Goal: Information Seeking & Learning: Learn about a topic

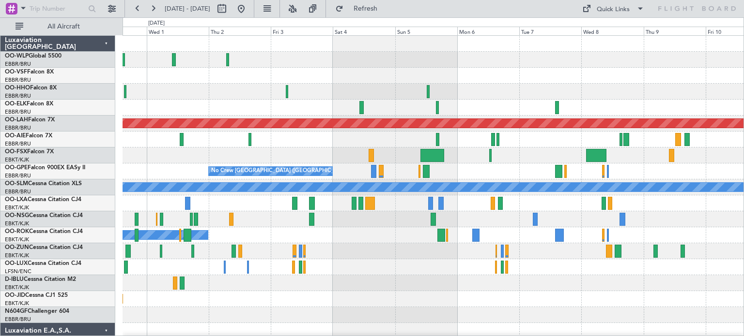
click at [184, 179] on div "Planned Maint [PERSON_NAME]-[GEOGRAPHIC_DATA][PERSON_NAME] ([GEOGRAPHIC_DATA][P…" at bounding box center [432, 323] width 621 height 575
click at [300, 6] on button at bounding box center [292, 8] width 15 height 15
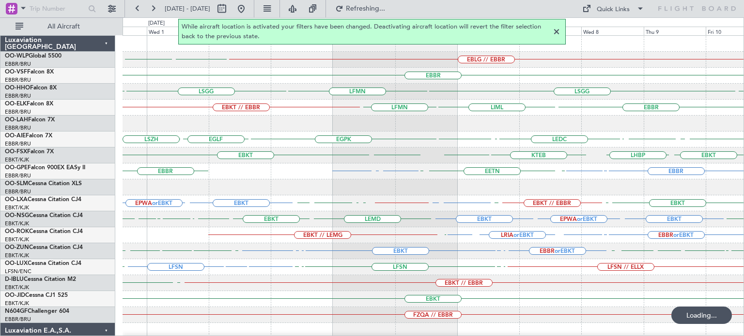
click at [558, 31] on div at bounding box center [556, 32] width 12 height 12
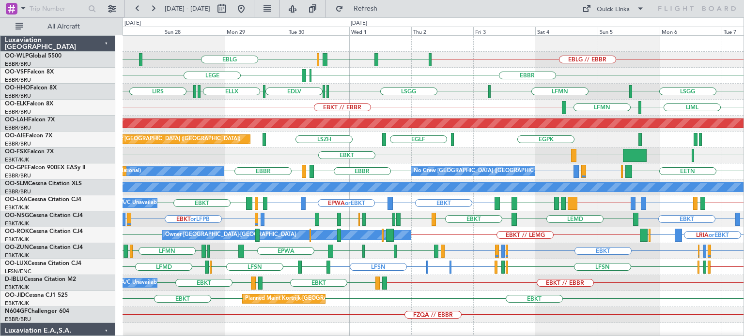
click at [364, 141] on div "EBLG // EBBR LIML LHDC ELLX EBLG LFMN [GEOGRAPHIC_DATA] ELLX LEGE [GEOGRAPHIC_D…" at bounding box center [432, 315] width 621 height 559
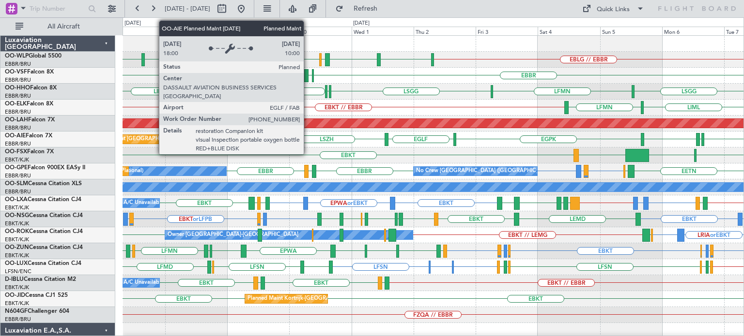
click at [306, 144] on div "Planned Maint [GEOGRAPHIC_DATA] ([GEOGRAPHIC_DATA]) [GEOGRAPHIC_DATA] [GEOGRAPH…" at bounding box center [432, 140] width 621 height 16
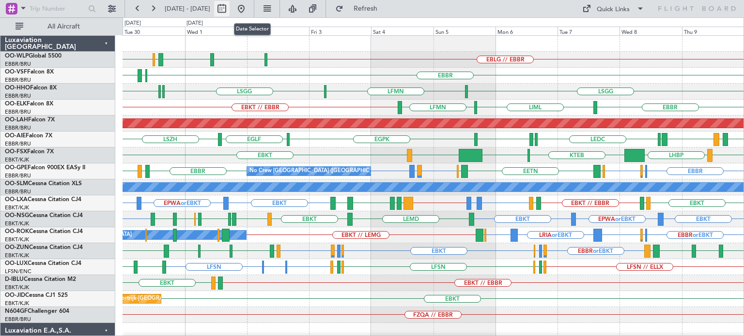
click at [229, 7] on button at bounding box center [221, 8] width 15 height 15
select select "9"
select select "2025"
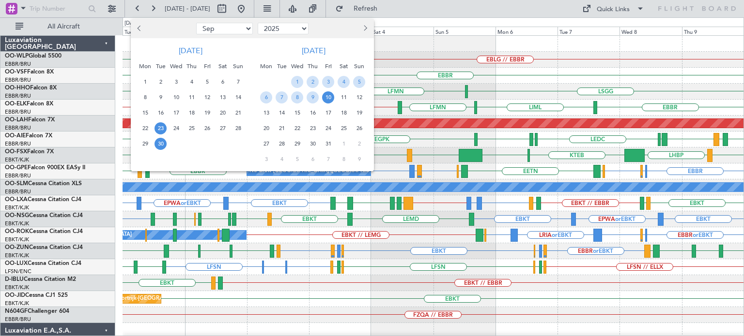
click at [160, 124] on span "23" at bounding box center [160, 128] width 12 height 12
click at [160, 140] on span "30" at bounding box center [160, 144] width 12 height 12
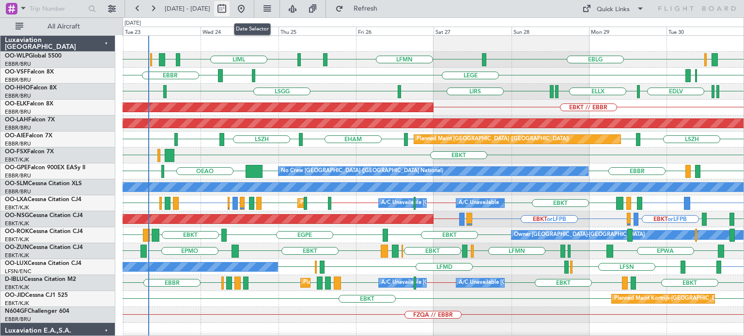
click at [229, 5] on button at bounding box center [221, 8] width 15 height 15
select select "9"
select select "2025"
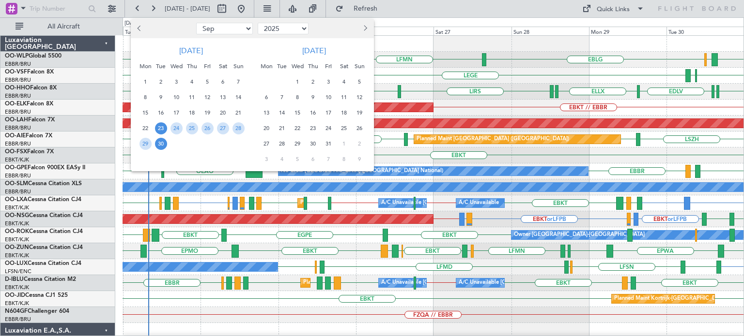
click at [161, 126] on span "23" at bounding box center [161, 128] width 12 height 12
click at [296, 77] on span "1" at bounding box center [297, 82] width 12 height 12
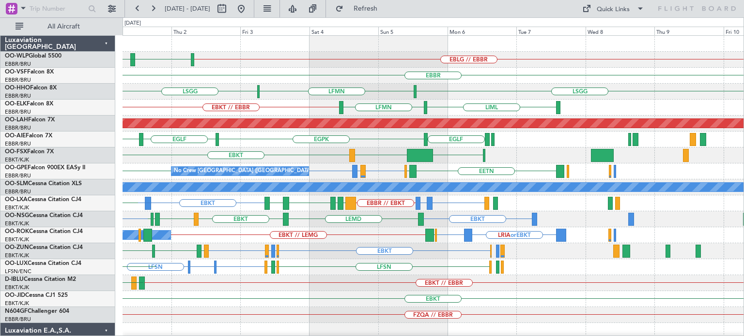
click at [352, 254] on div "EBLG // EBBR LIML LHDC ELLX EBLG [GEOGRAPHIC_DATA] ELLX LEGE [GEOGRAPHIC_DATA] …" at bounding box center [432, 315] width 621 height 559
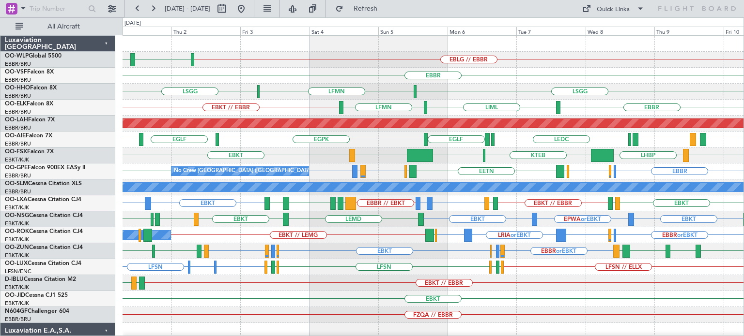
click at [333, 253] on div "EBBR or EBKT LFMN or EBKT LFPB or EBKT EBKT LFPB or EBKT LFMN or EBKT EBKT EBKT…" at bounding box center [432, 252] width 621 height 16
click at [616, 9] on div "Quick Links" at bounding box center [612, 10] width 33 height 10
click at [618, 29] on button "Trip Builder" at bounding box center [613, 31] width 73 height 23
click at [511, 56] on div "EBLG // EBBR LIML LHDC" at bounding box center [432, 60] width 621 height 16
click at [384, 9] on span "Refresh" at bounding box center [365, 8] width 41 height 7
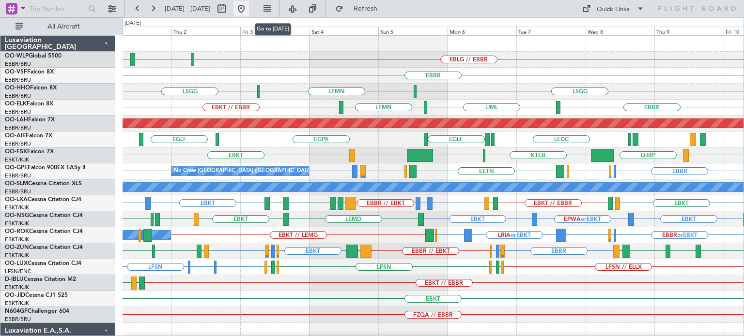
click at [249, 8] on button at bounding box center [240, 8] width 15 height 15
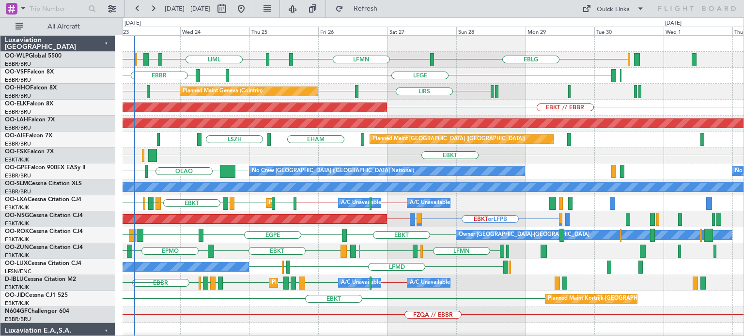
click at [260, 85] on div "EBLG LFMN EBLG LIML LIBD ELLX EBLG LEVC [GEOGRAPHIC_DATA] LEGE LFMN LIRS [GEOGR…" at bounding box center [432, 331] width 621 height 591
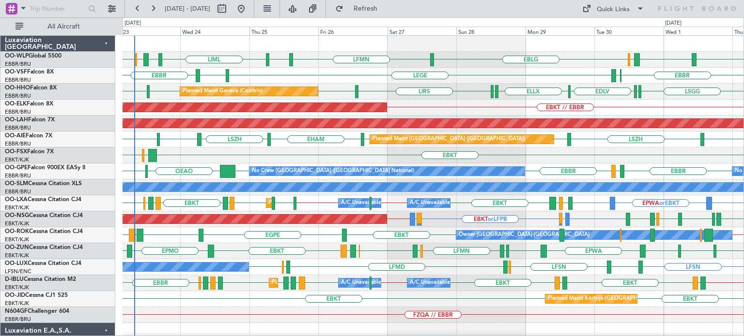
click at [491, 65] on div "EBLG LFMN EBLG LIML LIBD ELLX EBLG LIML LHDC ELLX" at bounding box center [432, 60] width 621 height 16
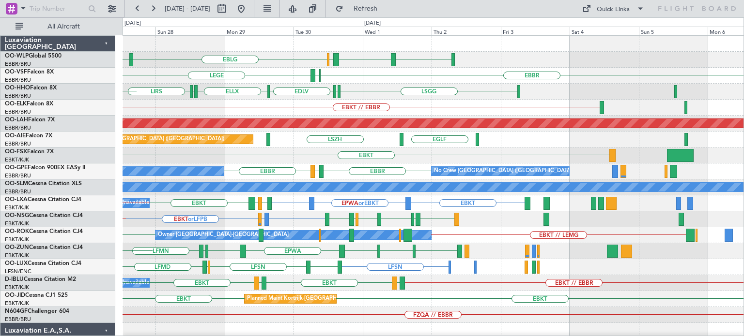
click at [341, 200] on div "EBLG LFMN LIML LHDC ELLX EBLG [GEOGRAPHIC_DATA] LEGE ELLX EDLV ELLX [GEOGRAPHIC…" at bounding box center [432, 323] width 621 height 575
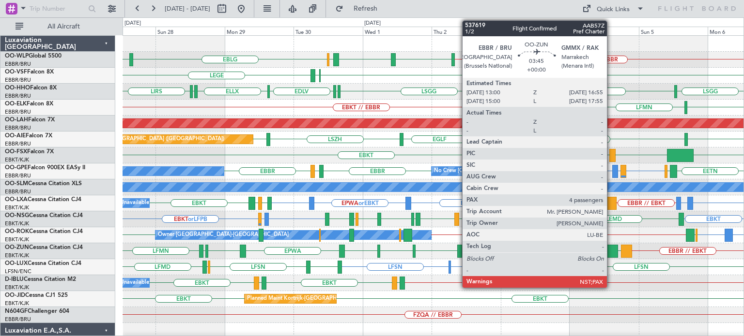
click at [611, 248] on div at bounding box center [613, 251] width 12 height 13
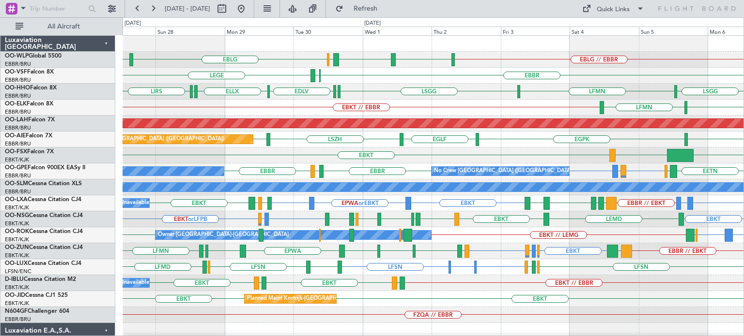
click at [368, 75] on div "EBBR ELLX LEGE" at bounding box center [432, 76] width 621 height 16
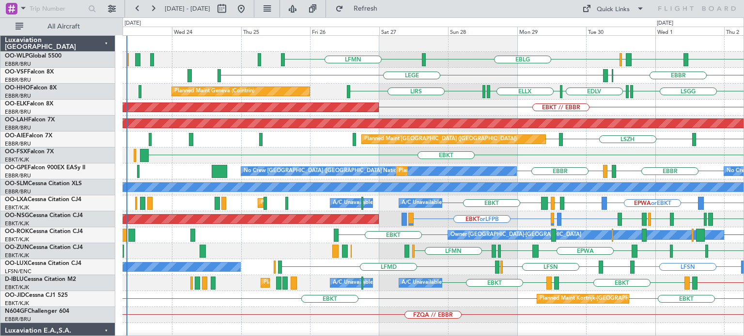
click at [448, 207] on div "EBLG LFMN ELLX LHDC LIML EBLG LEGE ELLX [GEOGRAPHIC_DATA] EDLV ELLX [GEOGRAPHIC…" at bounding box center [432, 315] width 621 height 559
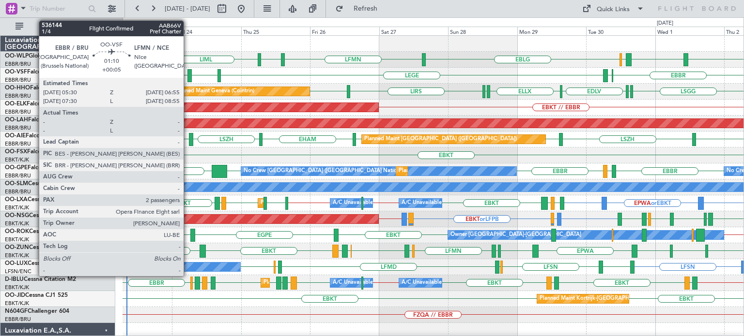
click at [189, 74] on div at bounding box center [189, 75] width 4 height 13
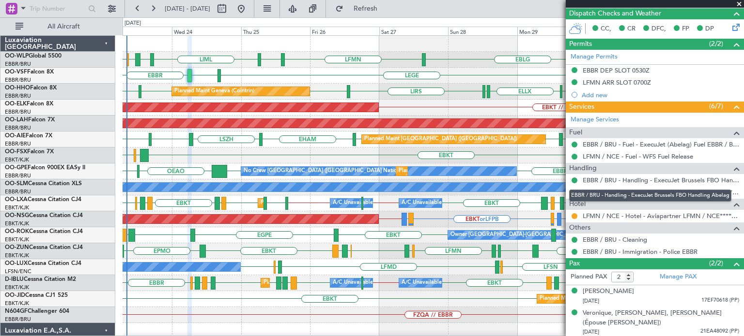
scroll to position [144, 0]
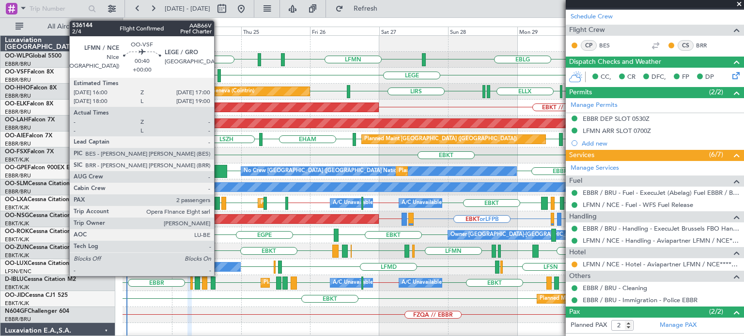
click at [218, 71] on div at bounding box center [218, 75] width 3 height 13
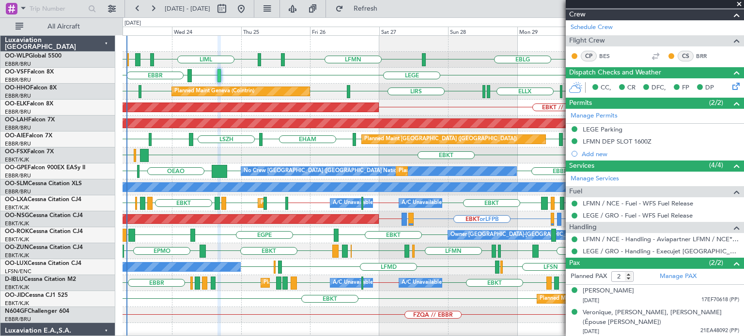
scroll to position [0, 0]
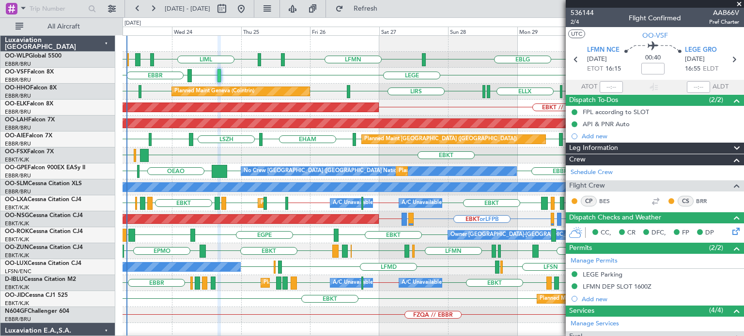
click at [739, 3] on span at bounding box center [739, 4] width 10 height 9
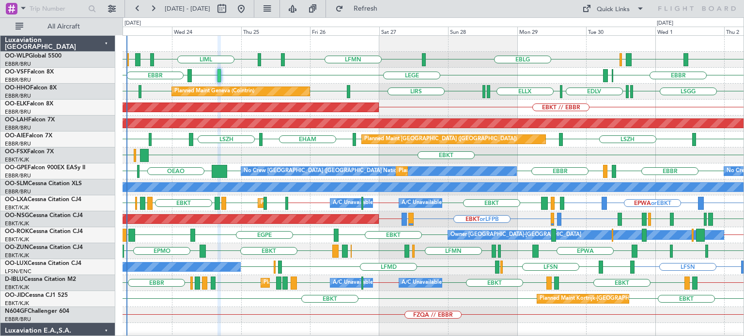
type input "0"
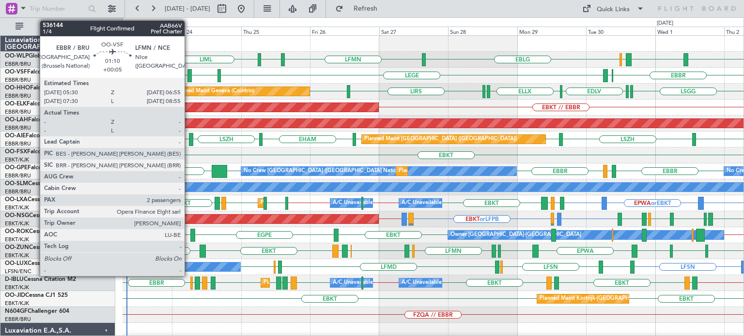
click at [189, 73] on div at bounding box center [189, 75] width 4 height 13
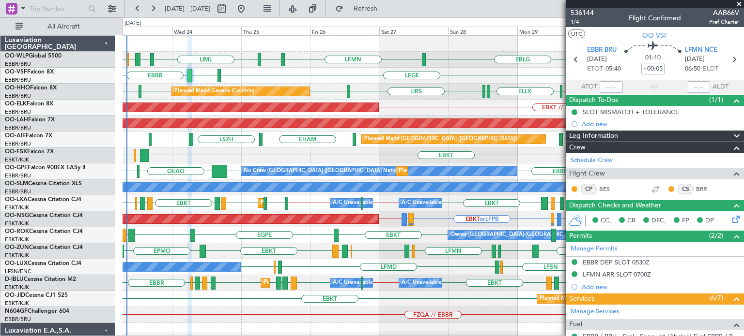
click at [737, 4] on span at bounding box center [739, 4] width 10 height 9
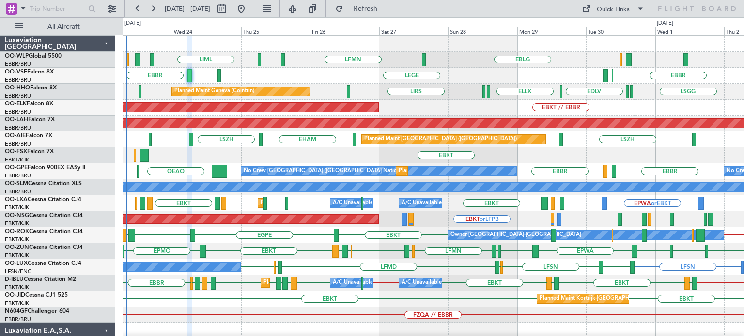
type input "0"
click at [382, 76] on div "EBBR [GEOGRAPHIC_DATA] LEGE LFMN ELLX" at bounding box center [432, 76] width 621 height 16
